Goal: Task Accomplishment & Management: Use online tool/utility

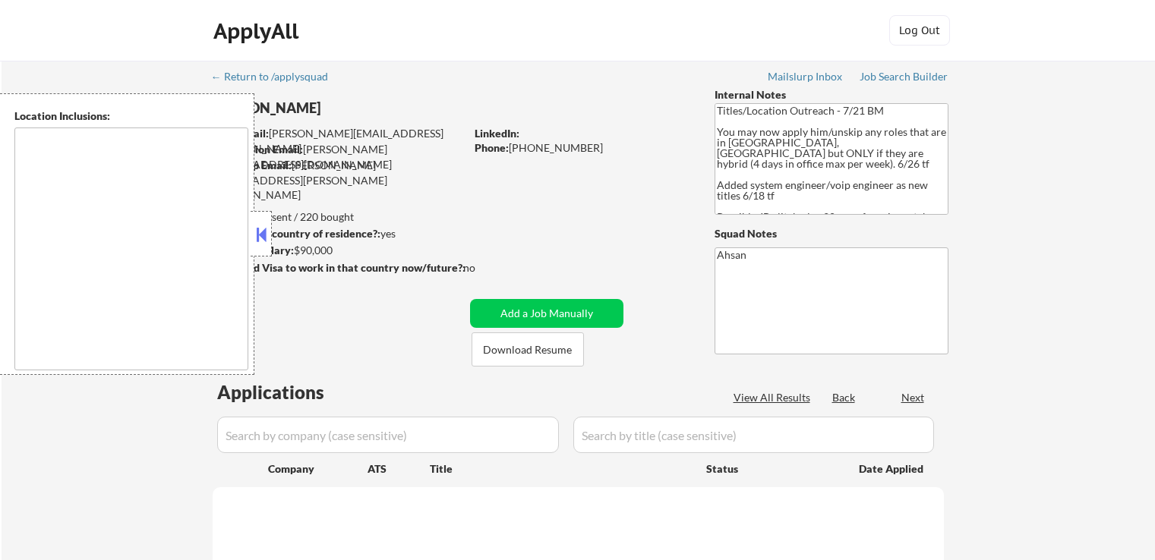
scroll to position [304, 0]
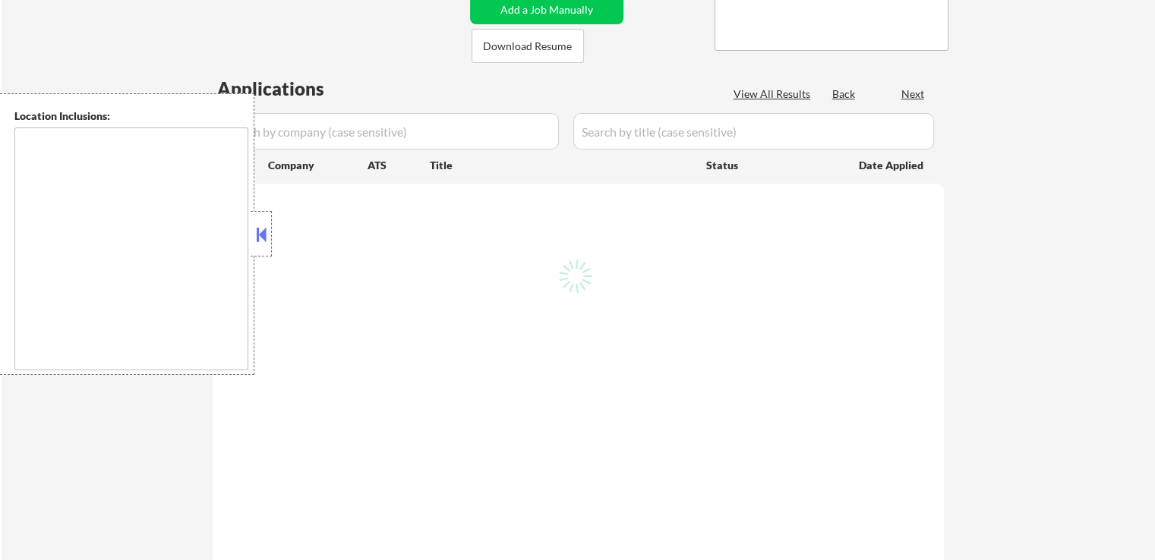
drag, startPoint x: 258, startPoint y: 235, endPoint x: 311, endPoint y: 316, distance: 97.1
click at [261, 222] on div at bounding box center [261, 234] width 21 height 46
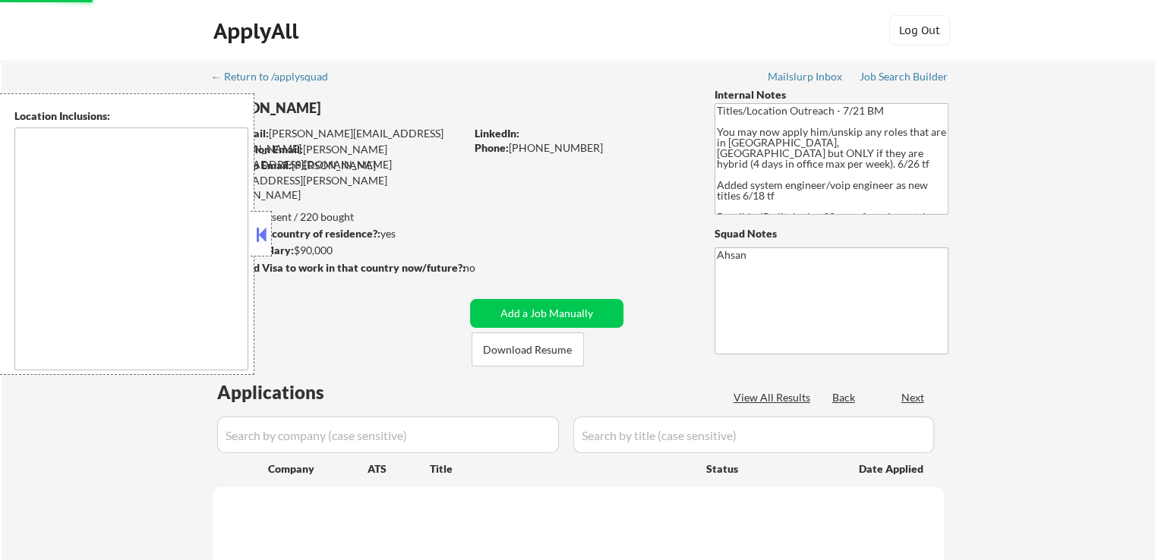
click at [262, 217] on div at bounding box center [261, 234] width 21 height 46
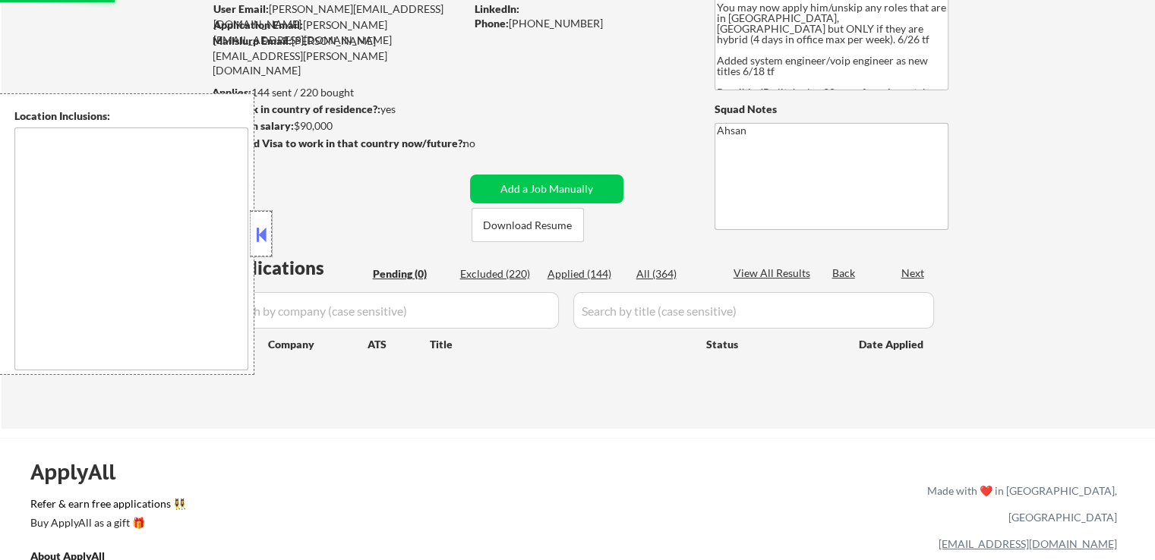
scroll to position [228, 0]
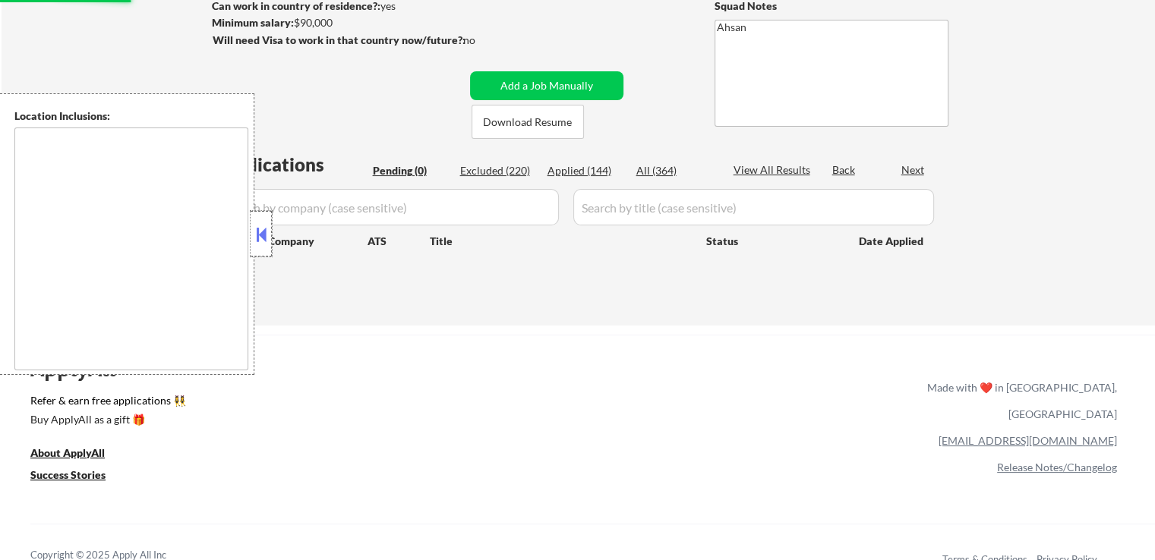
click at [263, 244] on button at bounding box center [261, 234] width 17 height 23
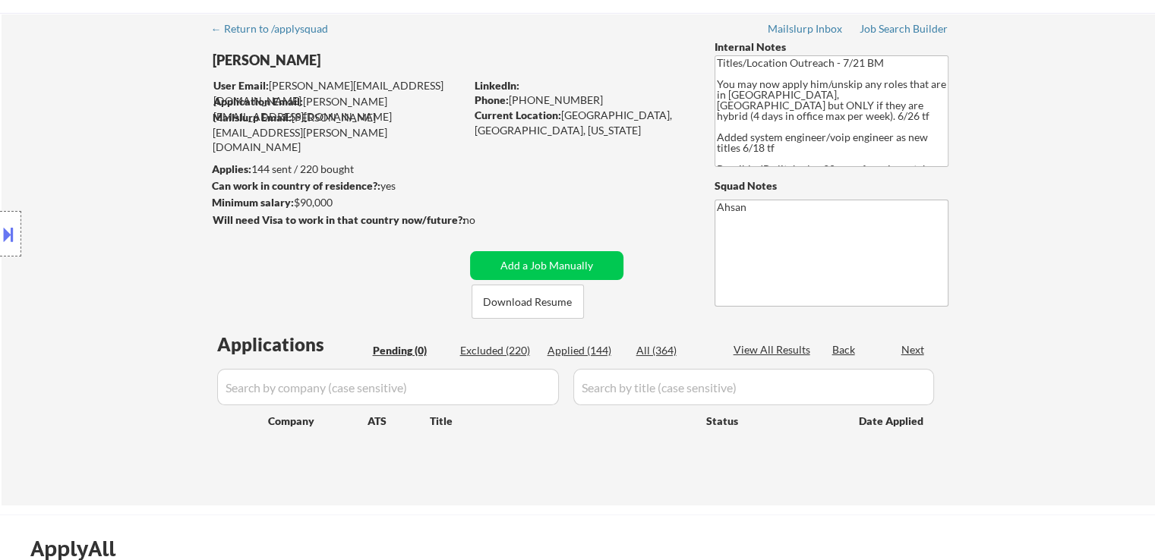
scroll to position [0, 0]
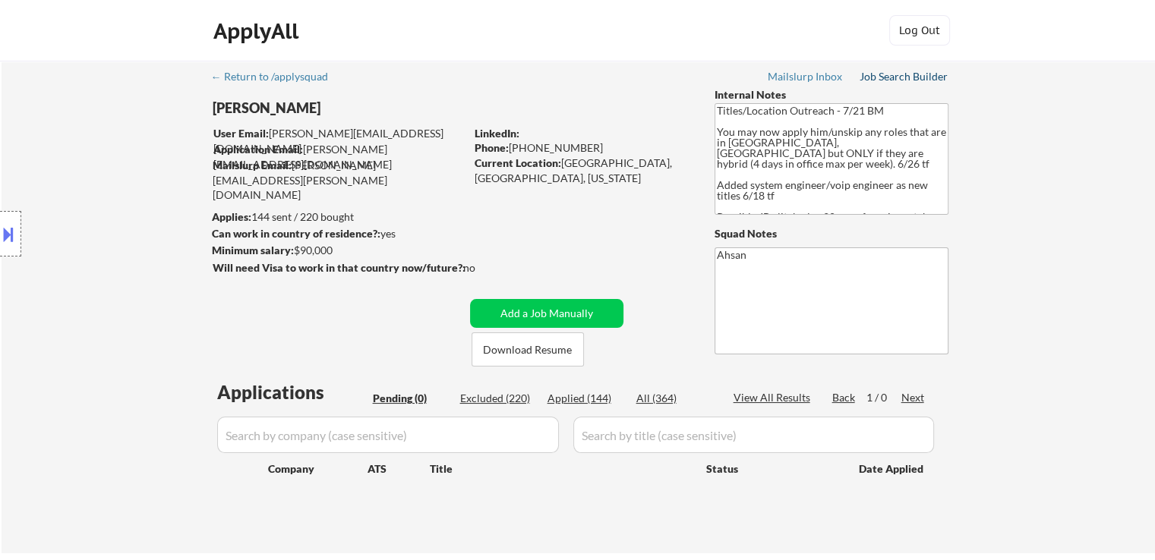
click at [889, 76] on div "Job Search Builder" at bounding box center [904, 76] width 89 height 11
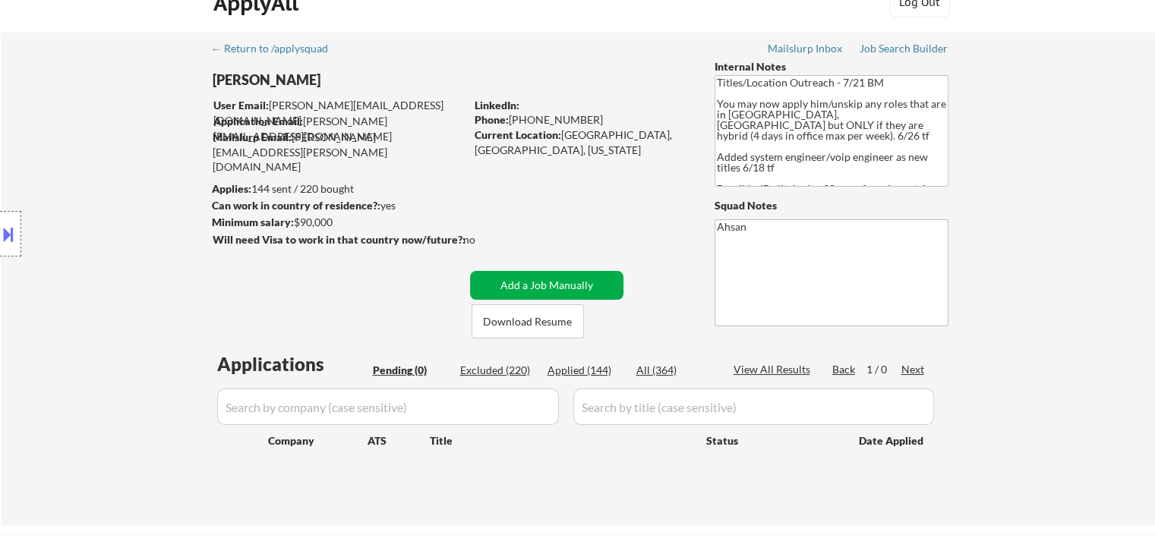
scroll to position [304, 0]
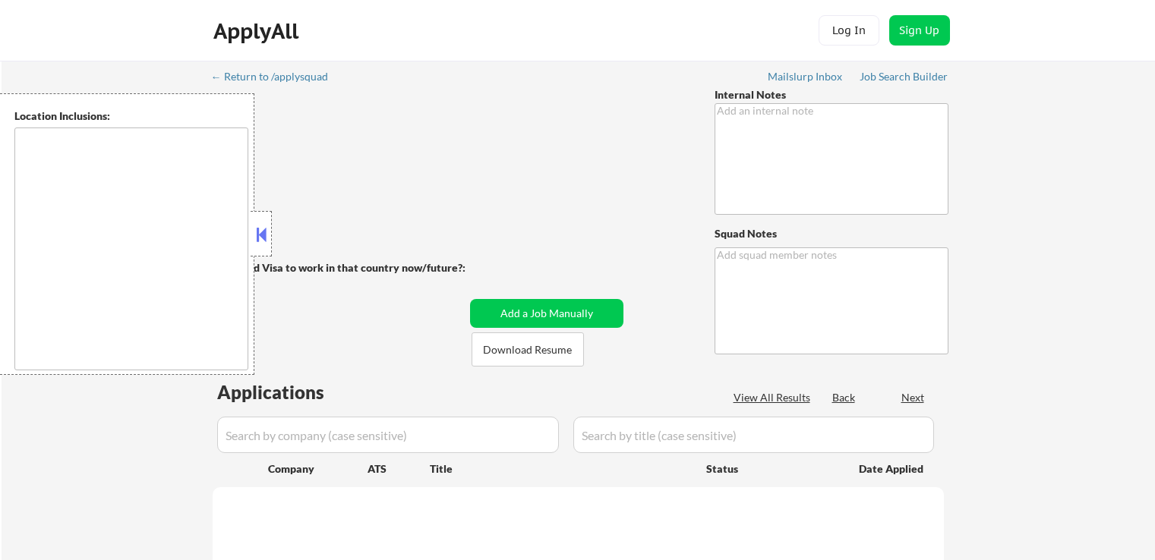
scroll to position [304, 0]
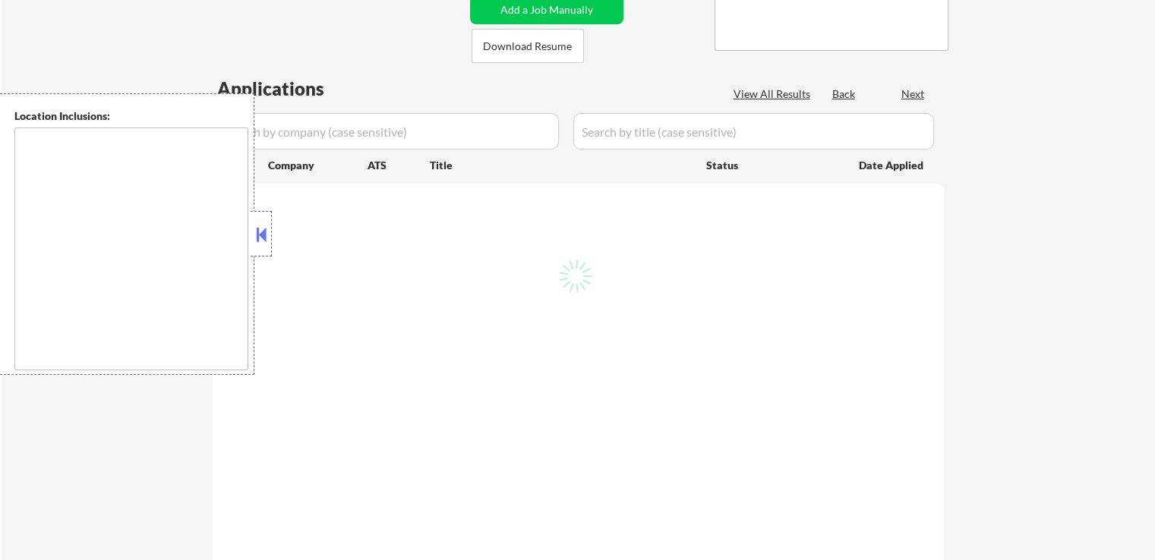
type textarea "Titles/Location Outreach - 7/21 BM You may now apply him/unskip any roles that …"
type textarea "Ahsan"
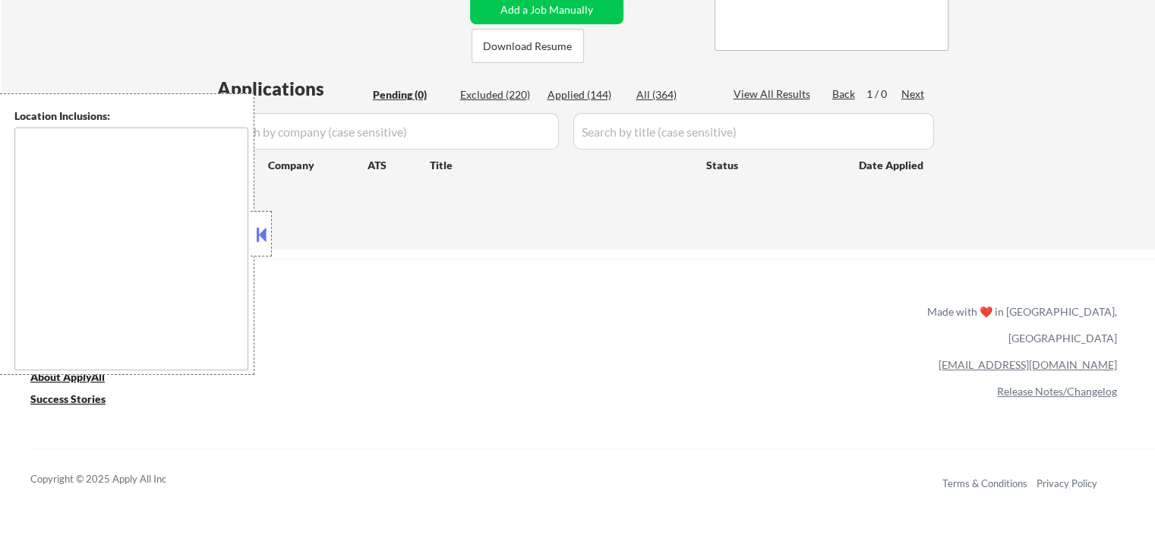
type textarea "[GEOGRAPHIC_DATA], [GEOGRAPHIC_DATA] [GEOGRAPHIC_DATA], [GEOGRAPHIC_DATA] [GEOG…"
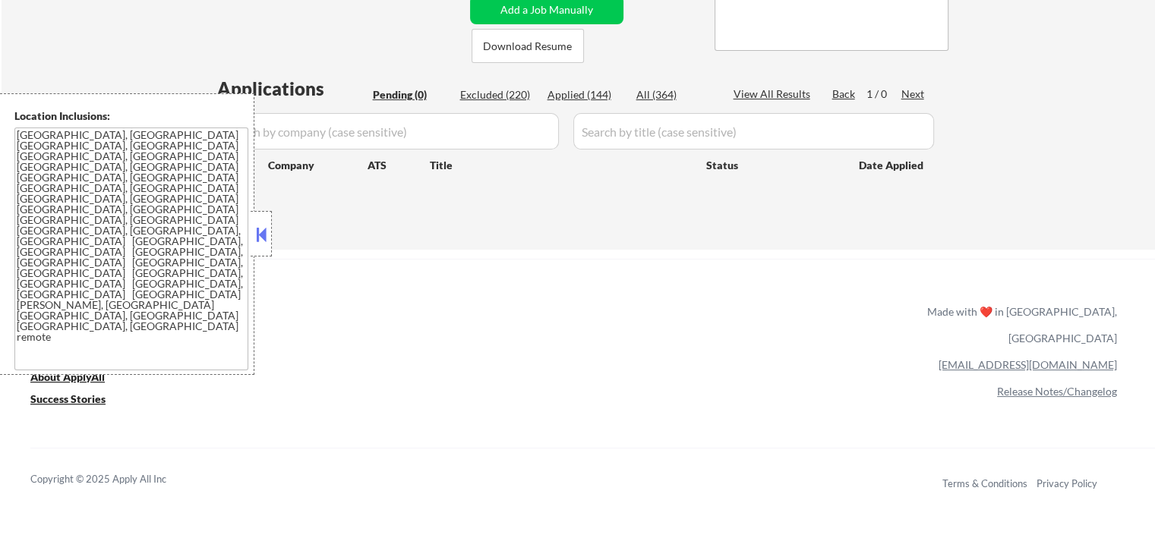
click at [541, 342] on div "ApplyAll Refer & earn free applications 👯‍♀️ Buy ApplyAll as a gift 🎁 About App…" at bounding box center [577, 390] width 1155 height 241
click at [268, 246] on div at bounding box center [261, 234] width 21 height 46
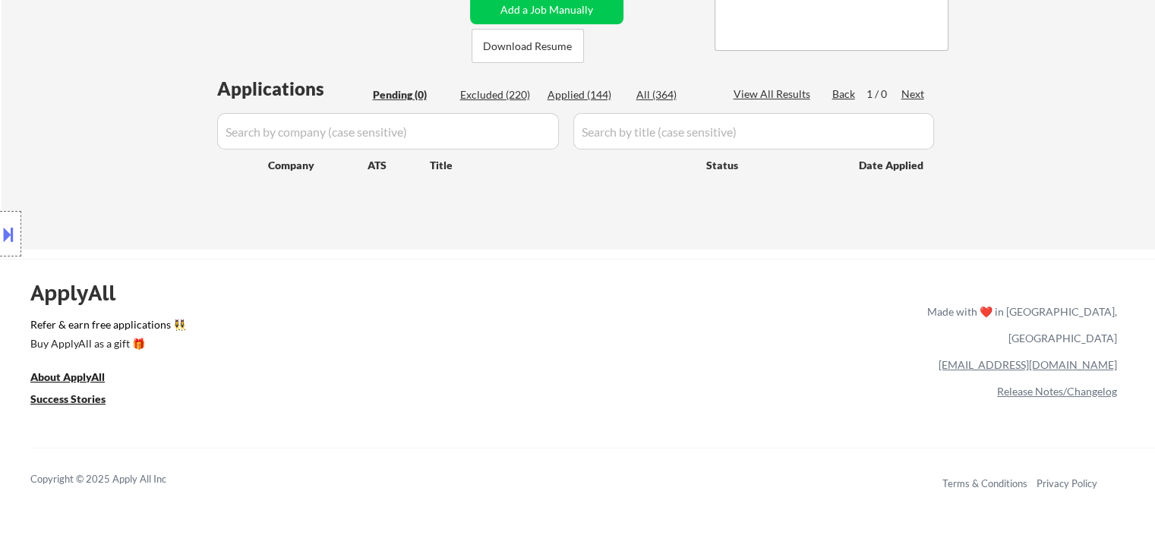
drag, startPoint x: 760, startPoint y: 128, endPoint x: 319, endPoint y: 52, distance: 447.6
click at [319, 52] on div "← Return to /applysquad Mailslurp Inbox Job Search Builder [PERSON_NAME] User E…" at bounding box center [578, 3] width 1153 height 493
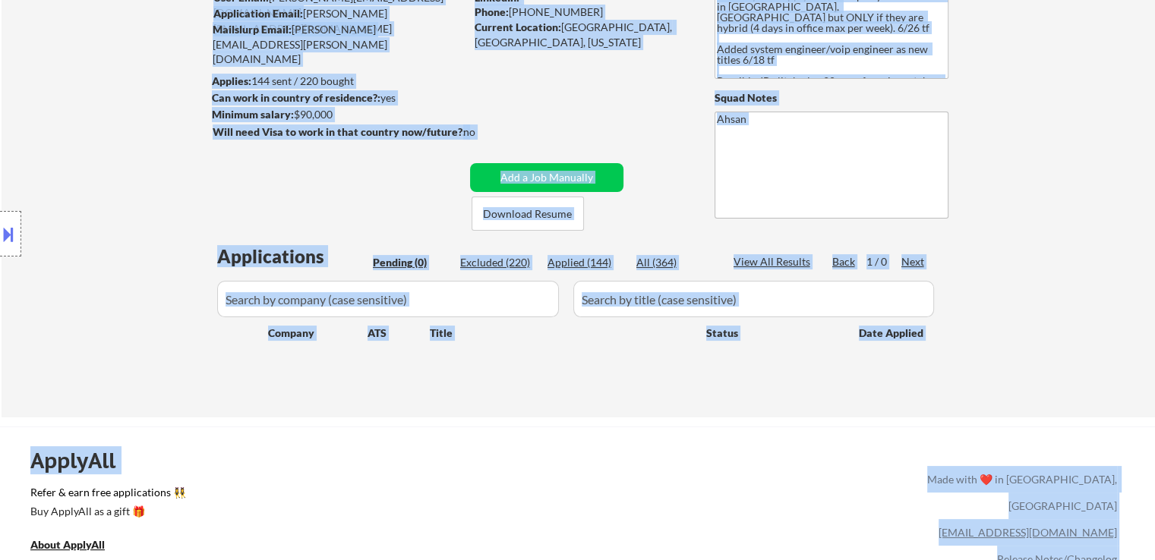
drag, startPoint x: 1008, startPoint y: 171, endPoint x: 371, endPoint y: -2, distance: 660.9
click at [371, 0] on html "← Return to /applysquad Mailslurp Inbox Job Search Builder [PERSON_NAME] User E…" at bounding box center [577, 144] width 1155 height 560
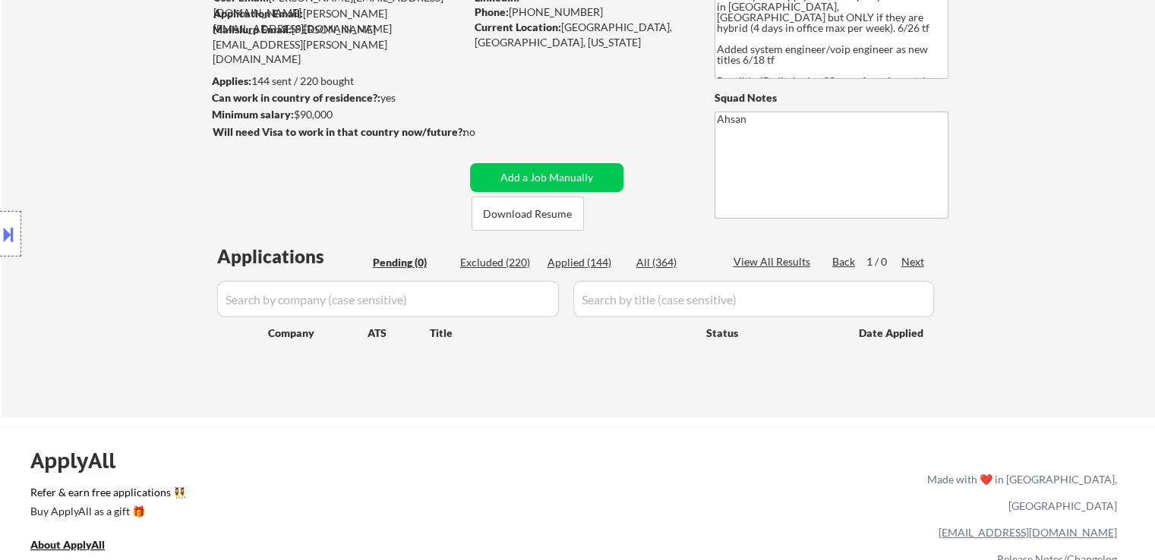
drag, startPoint x: 1078, startPoint y: 169, endPoint x: 1072, endPoint y: 175, distance: 8.1
click at [1078, 168] on div "← Return to /applysquad Mailslurp Inbox Job Search Builder [PERSON_NAME] User E…" at bounding box center [578, 171] width 1153 height 493
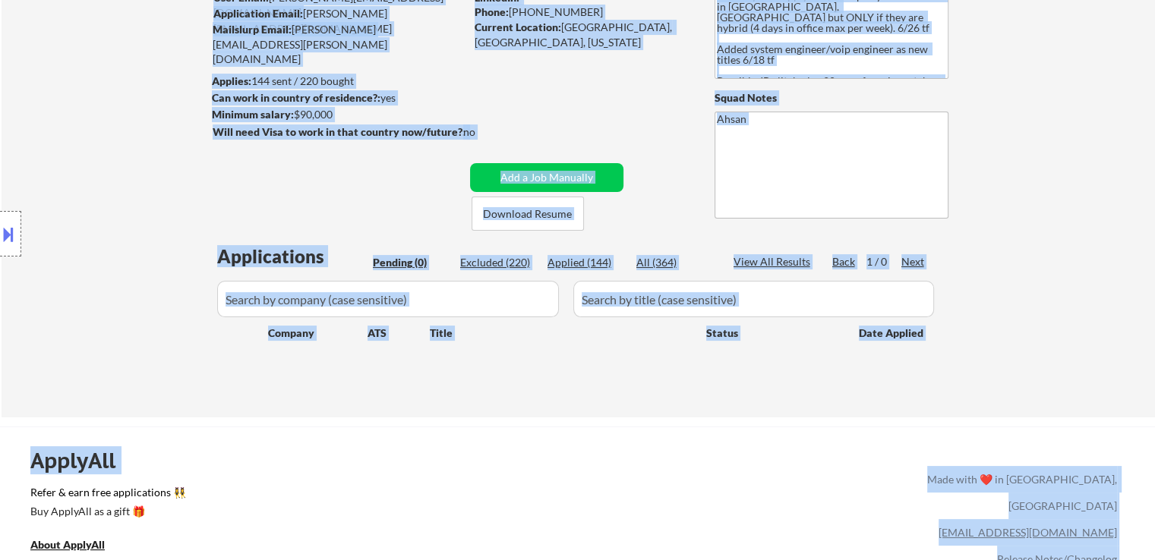
scroll to position [0, 0]
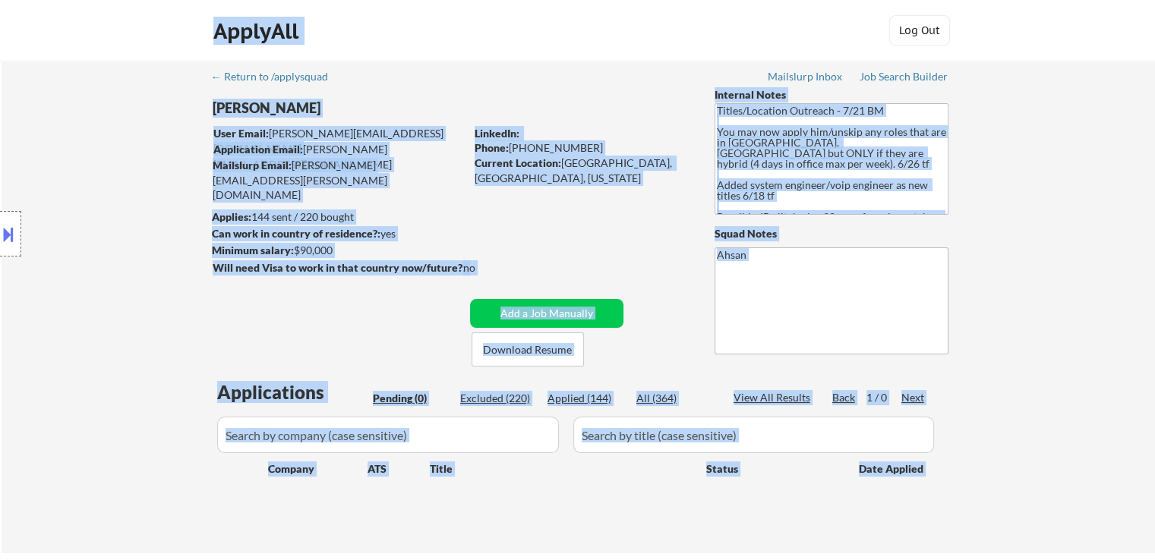
drag, startPoint x: 450, startPoint y: 41, endPoint x: 192, endPoint y: -22, distance: 265.7
click at [192, 0] on html "← Return to /applysquad Mailslurp Inbox Job Search Builder [PERSON_NAME] User E…" at bounding box center [577, 280] width 1155 height 560
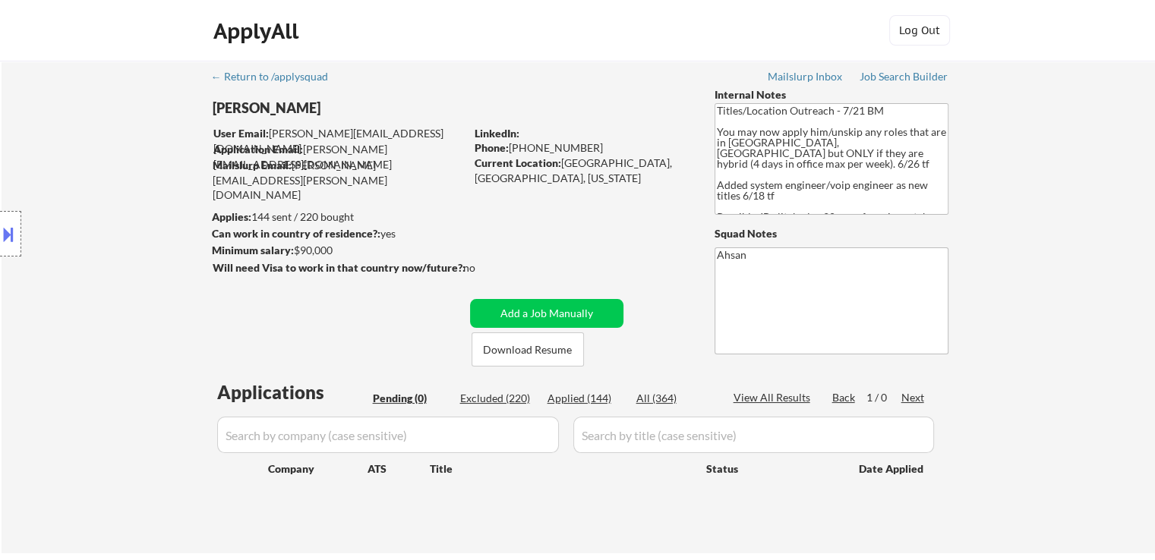
click at [1067, 244] on div "← Return to /applysquad Mailslurp Inbox Job Search Builder [PERSON_NAME] User E…" at bounding box center [578, 307] width 1153 height 493
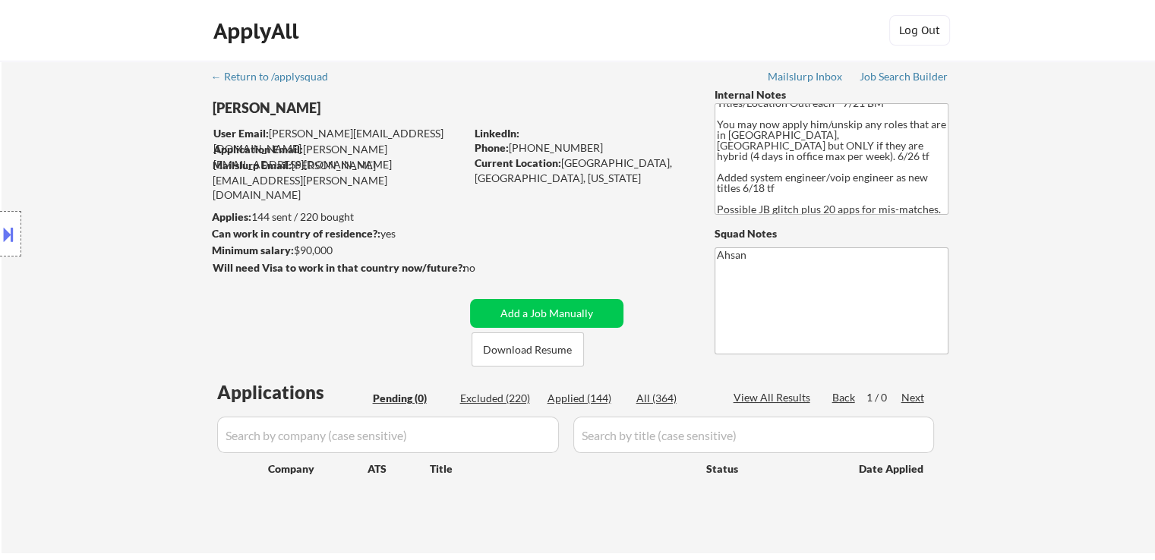
scroll to position [9, 0]
drag, startPoint x: 884, startPoint y: 207, endPoint x: 629, endPoint y: 197, distance: 254.6
click at [629, 197] on div "← Return to /applysquad Mailslurp Inbox Job Search Builder [PERSON_NAME] User E…" at bounding box center [579, 301] width 758 height 481
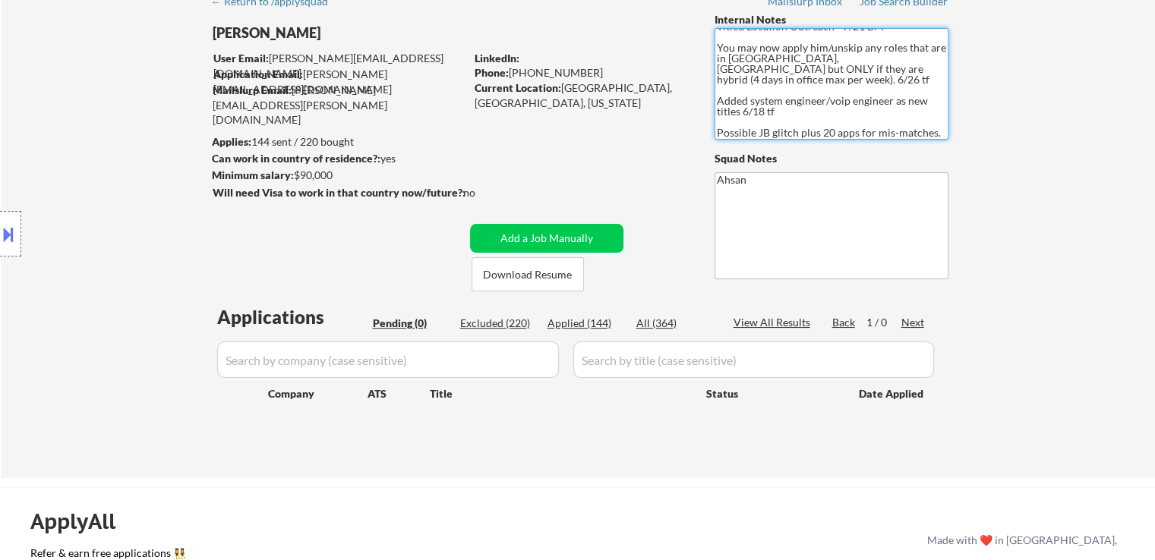
scroll to position [76, 0]
click at [1121, 183] on div "← Return to /applysquad Mailslurp Inbox Job Search Builder [PERSON_NAME] User E…" at bounding box center [578, 231] width 1153 height 493
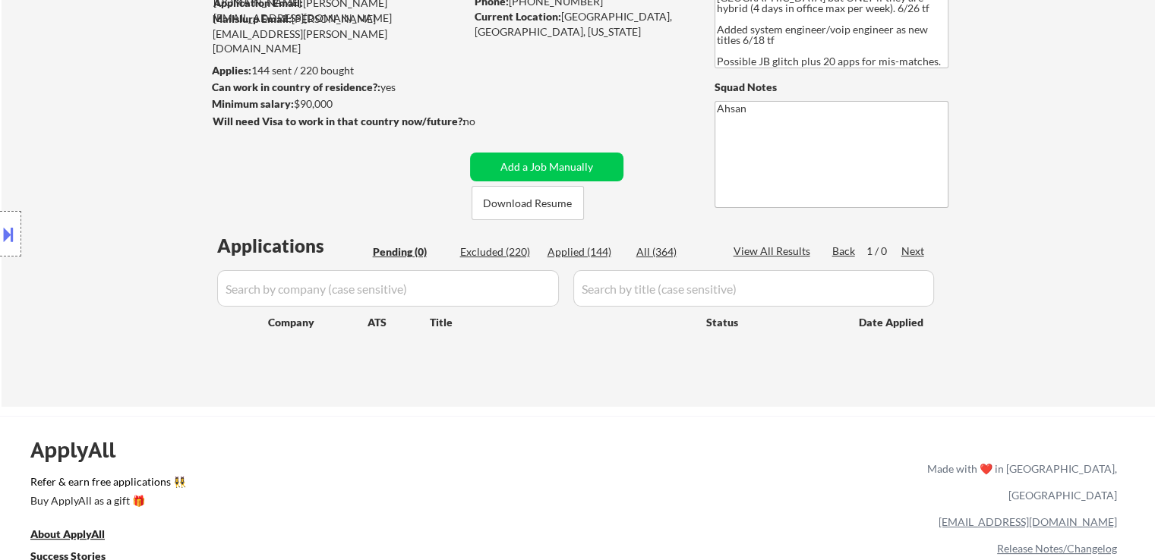
scroll to position [0, 0]
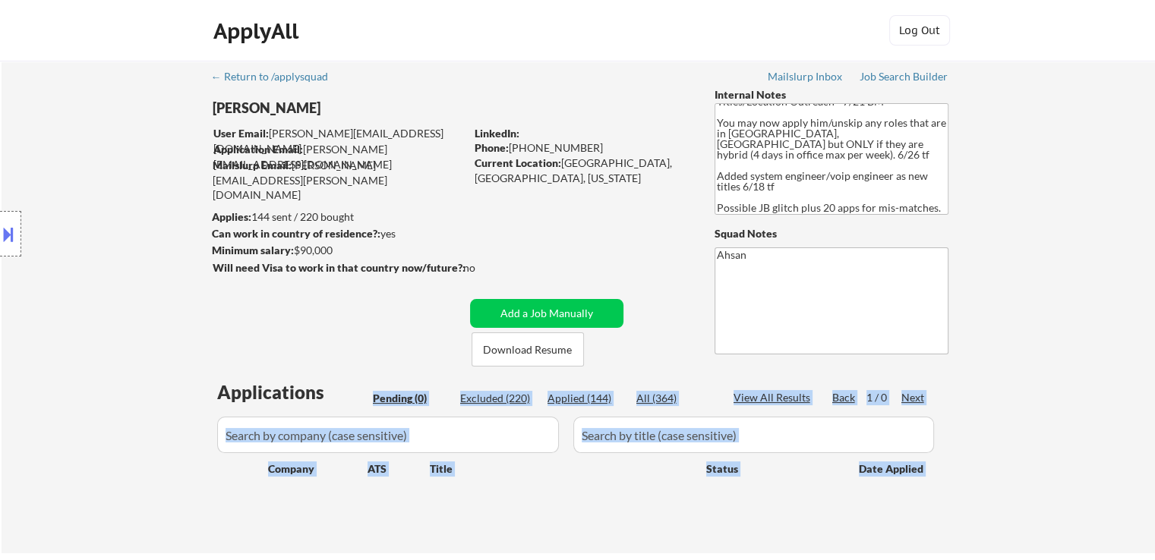
click at [503, 371] on div "← Return to /applysquad Mailslurp Inbox Job Search Builder [PERSON_NAME] User E…" at bounding box center [579, 301] width 758 height 481
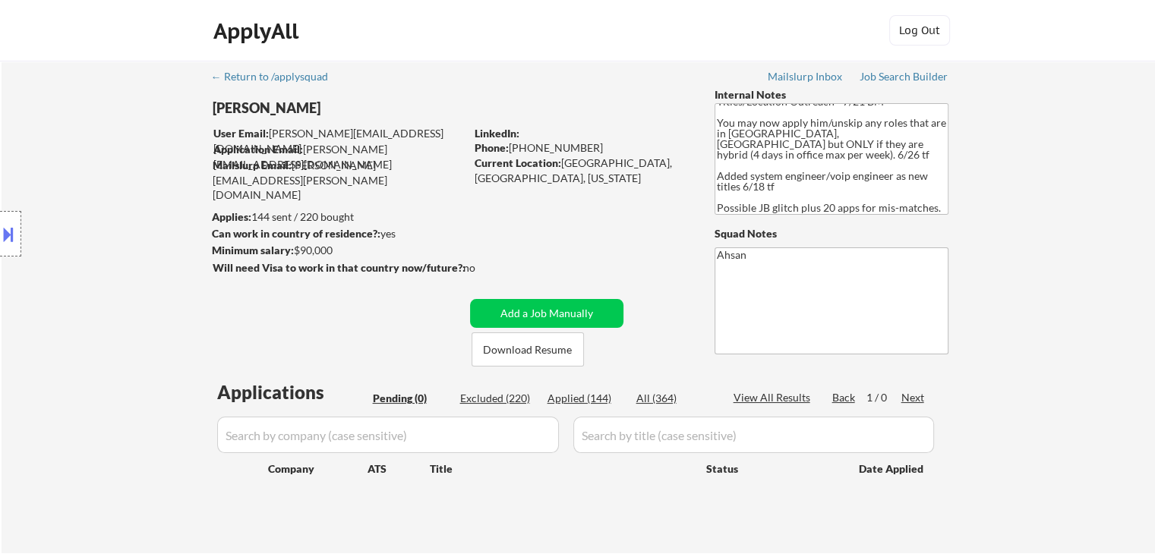
click at [210, 326] on div "Location Inclusions: [GEOGRAPHIC_DATA], [GEOGRAPHIC_DATA] [GEOGRAPHIC_DATA], [G…" at bounding box center [136, 234] width 272 height 282
click at [126, 311] on div "Location Inclusions: [GEOGRAPHIC_DATA], [GEOGRAPHIC_DATA] [GEOGRAPHIC_DATA], [G…" at bounding box center [136, 234] width 272 height 282
click at [1071, 345] on div "← Return to /applysquad Mailslurp Inbox Job Search Builder [PERSON_NAME] User E…" at bounding box center [578, 307] width 1153 height 493
